Goal: Task Accomplishment & Management: Manage account settings

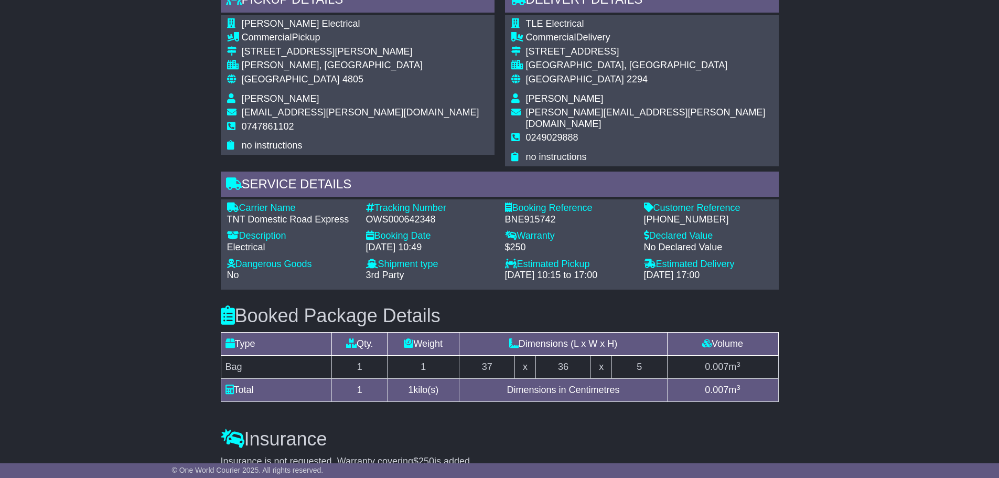
scroll to position [629, 0]
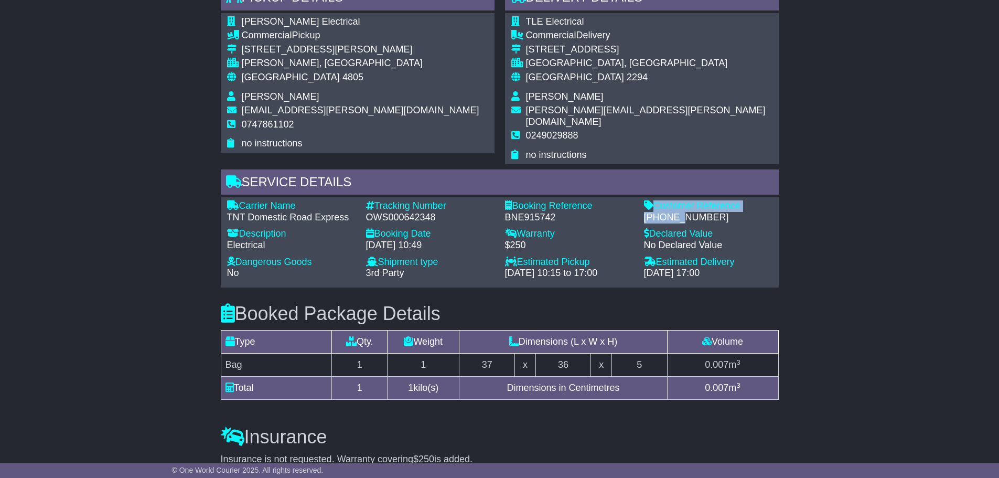
drag, startPoint x: 638, startPoint y: 208, endPoint x: 679, endPoint y: 202, distance: 41.8
click at [677, 203] on div "Carrier Name - TNT Domestic Road Express Description - Electrical Tracking Numb…" at bounding box center [500, 242] width 556 height 84
drag, startPoint x: 699, startPoint y: 203, endPoint x: 705, endPoint y: 208, distance: 8.3
click at [699, 212] on div "850-392426-0" at bounding box center [708, 218] width 128 height 12
drag, startPoint x: 705, startPoint y: 208, endPoint x: 644, endPoint y: 208, distance: 61.4
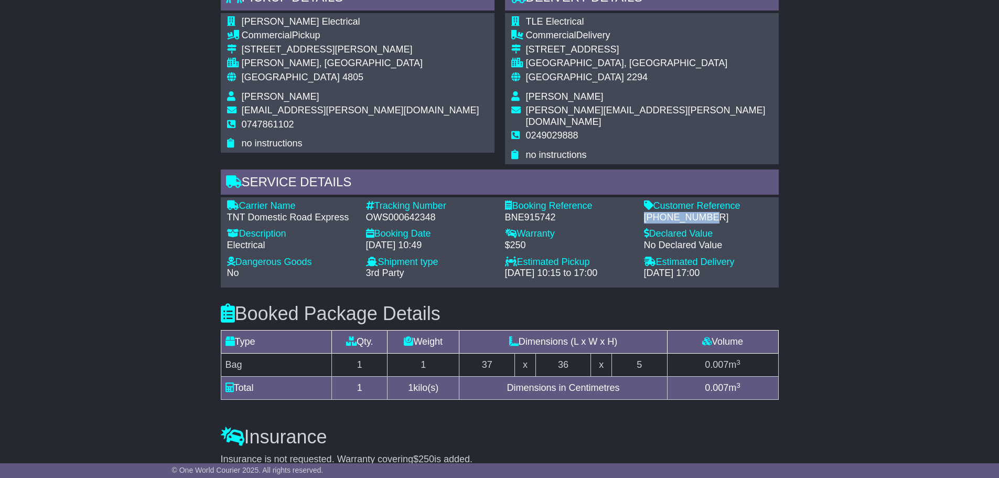
click at [644, 212] on div "850-392426-0" at bounding box center [708, 218] width 128 height 12
copy div "850-392426-0"
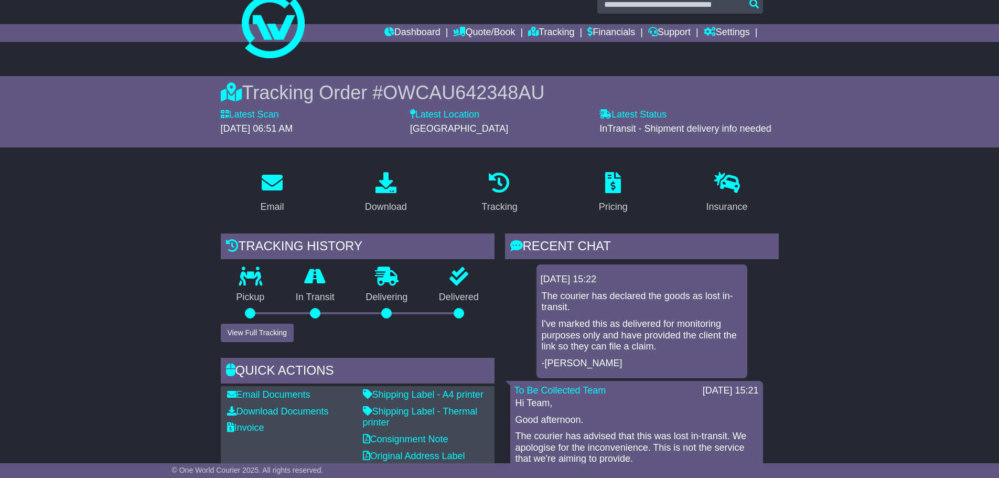
scroll to position [0, 0]
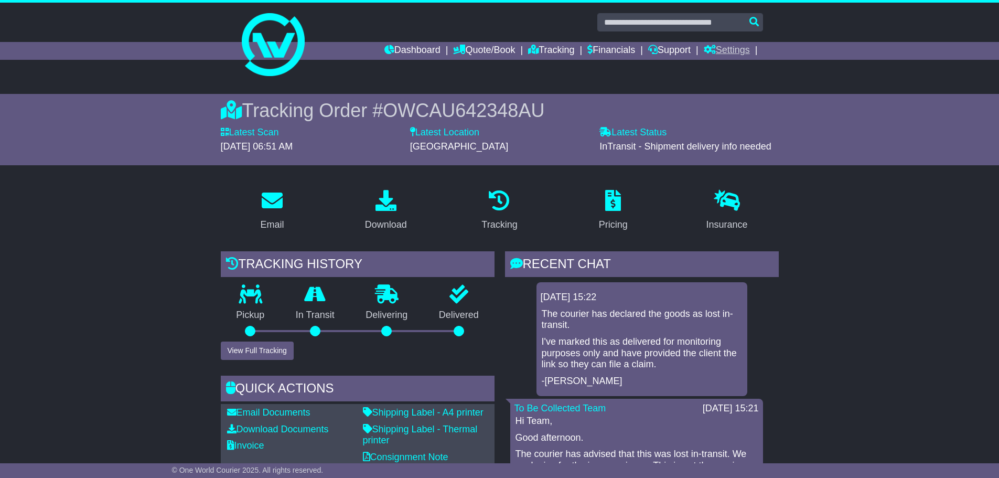
click at [728, 45] on link "Settings" at bounding box center [727, 51] width 46 height 18
click at [722, 64] on link "Settings" at bounding box center [745, 69] width 83 height 12
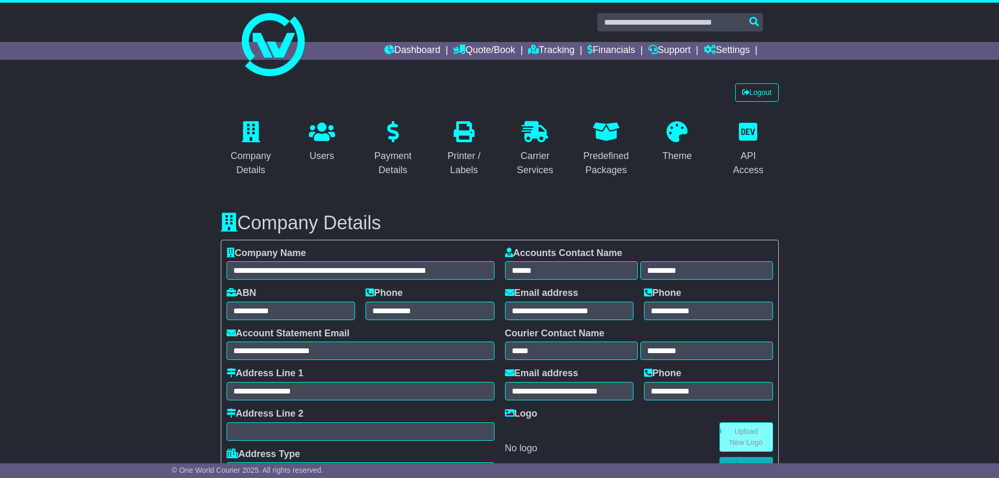
select select "**********"
select select "**"
click at [765, 89] on link "Logout" at bounding box center [757, 92] width 44 height 18
